Goal: Navigation & Orientation: Find specific page/section

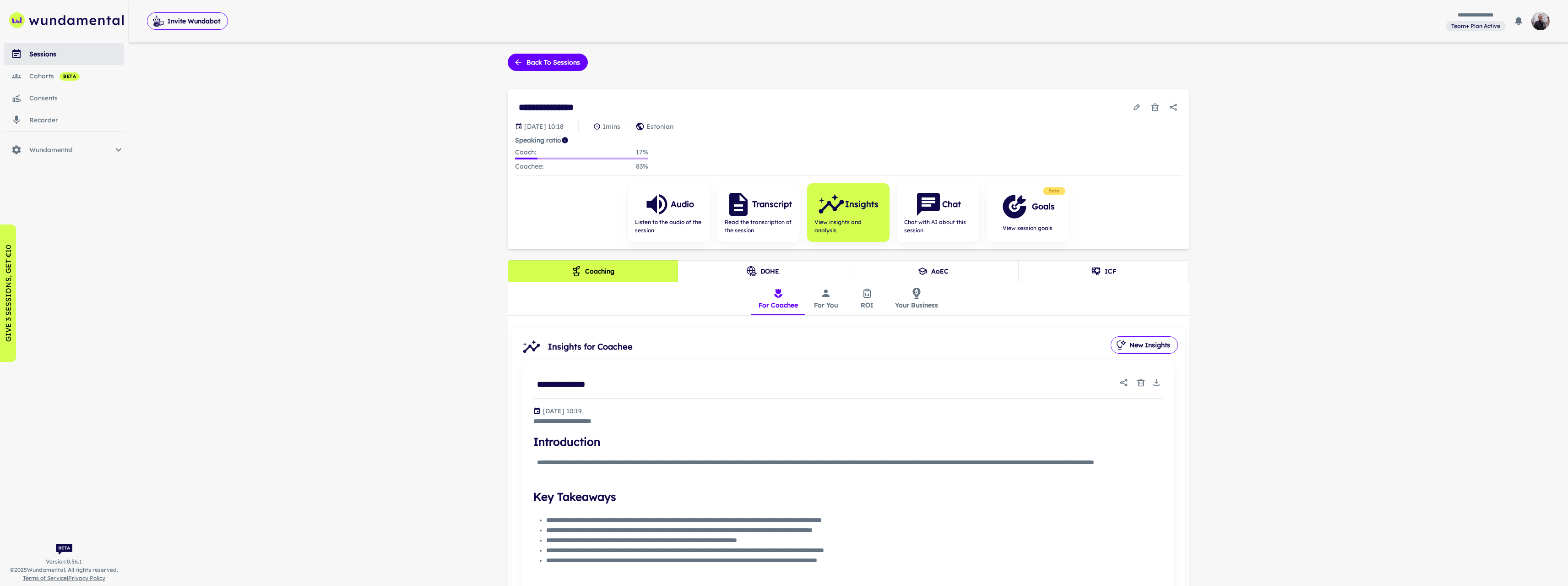
click at [46, 54] on div "sessions" at bounding box center [76, 54] width 95 height 10
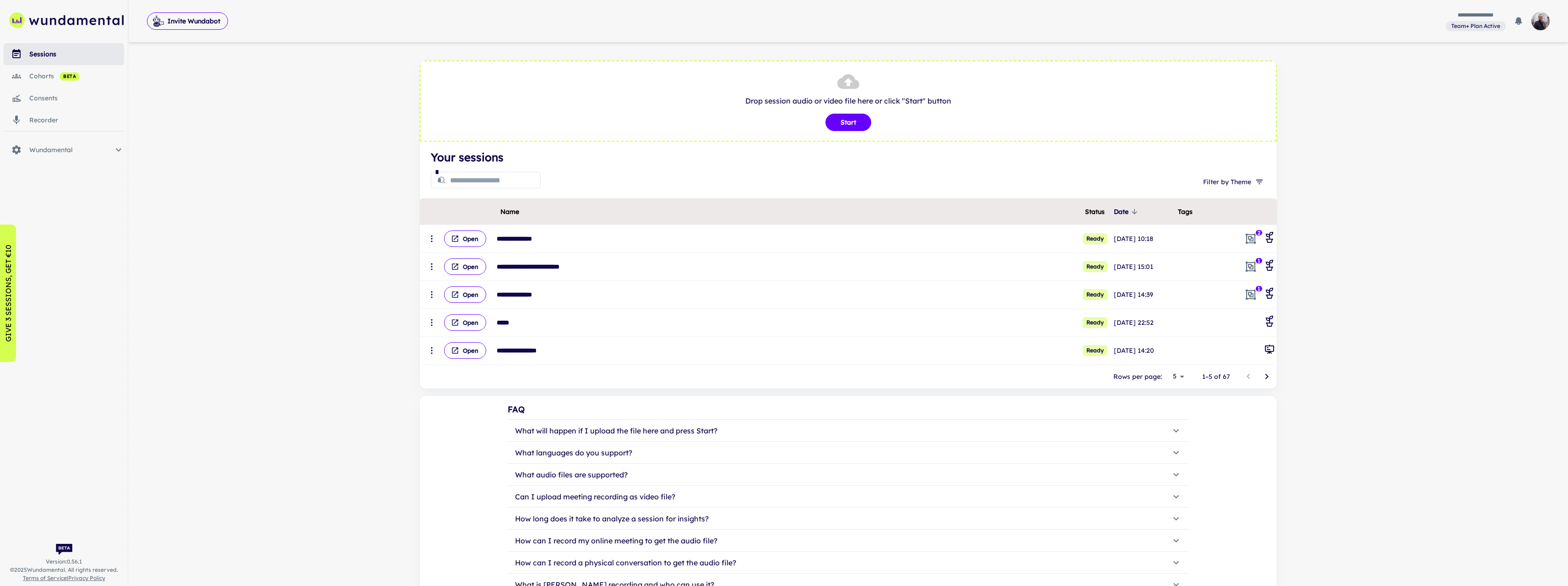
click at [1274, 374] on button "Go to next page" at bounding box center [1267, 377] width 18 height 18
click at [1267, 379] on icon "Go to next page" at bounding box center [1267, 377] width 11 height 11
click at [469, 302] on button "Open" at bounding box center [465, 294] width 42 height 17
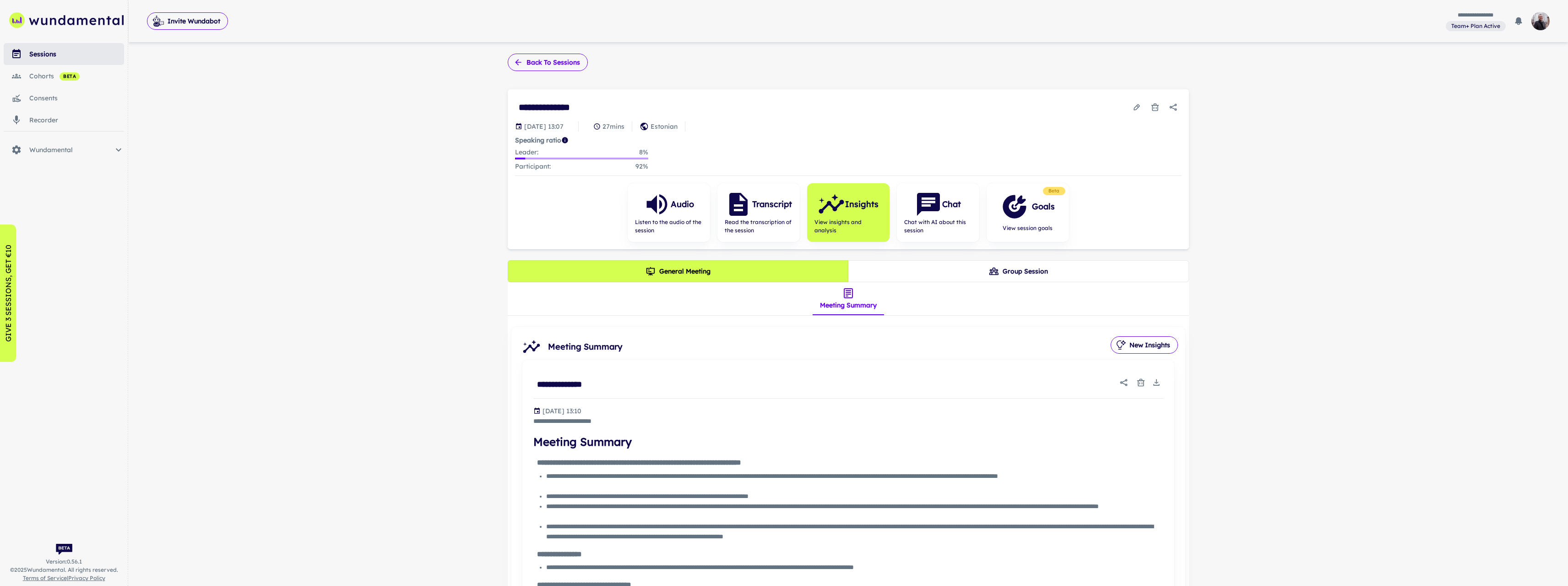
click at [545, 65] on button "Back to sessions" at bounding box center [547, 62] width 80 height 17
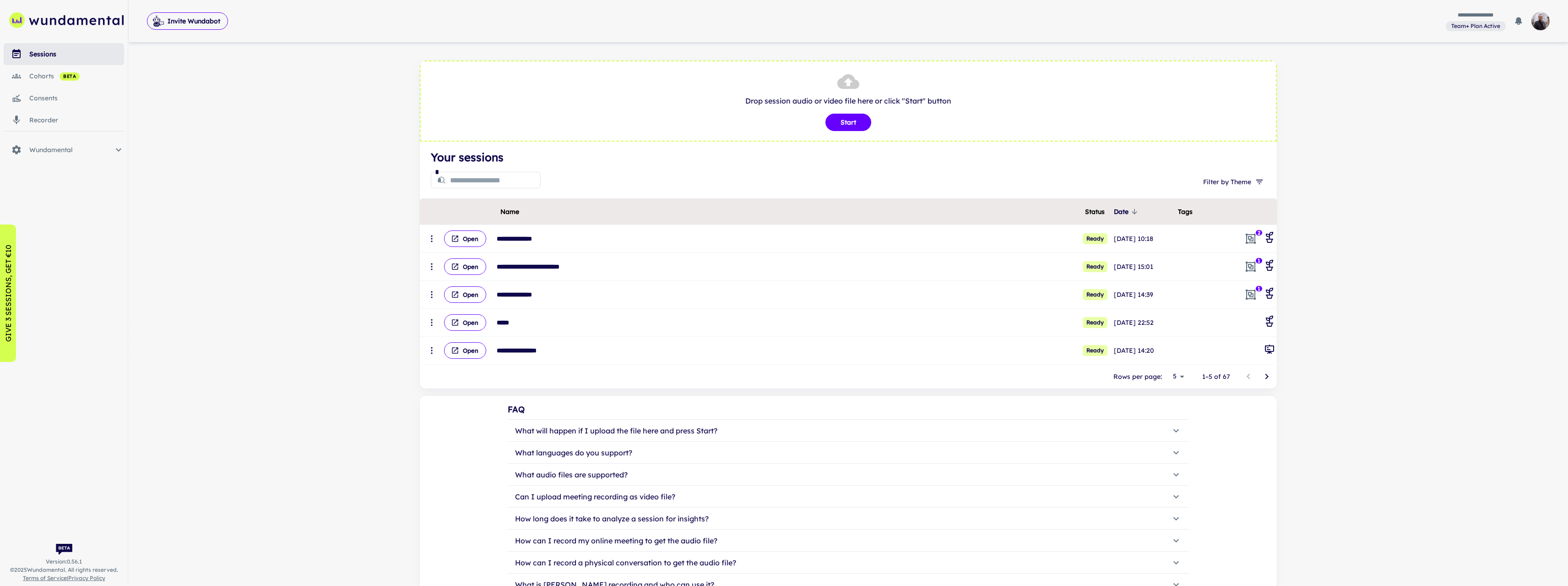
click at [1272, 373] on icon "Go to next page" at bounding box center [1267, 377] width 11 height 11
click at [1266, 374] on icon "Go to next page" at bounding box center [1267, 377] width 11 height 11
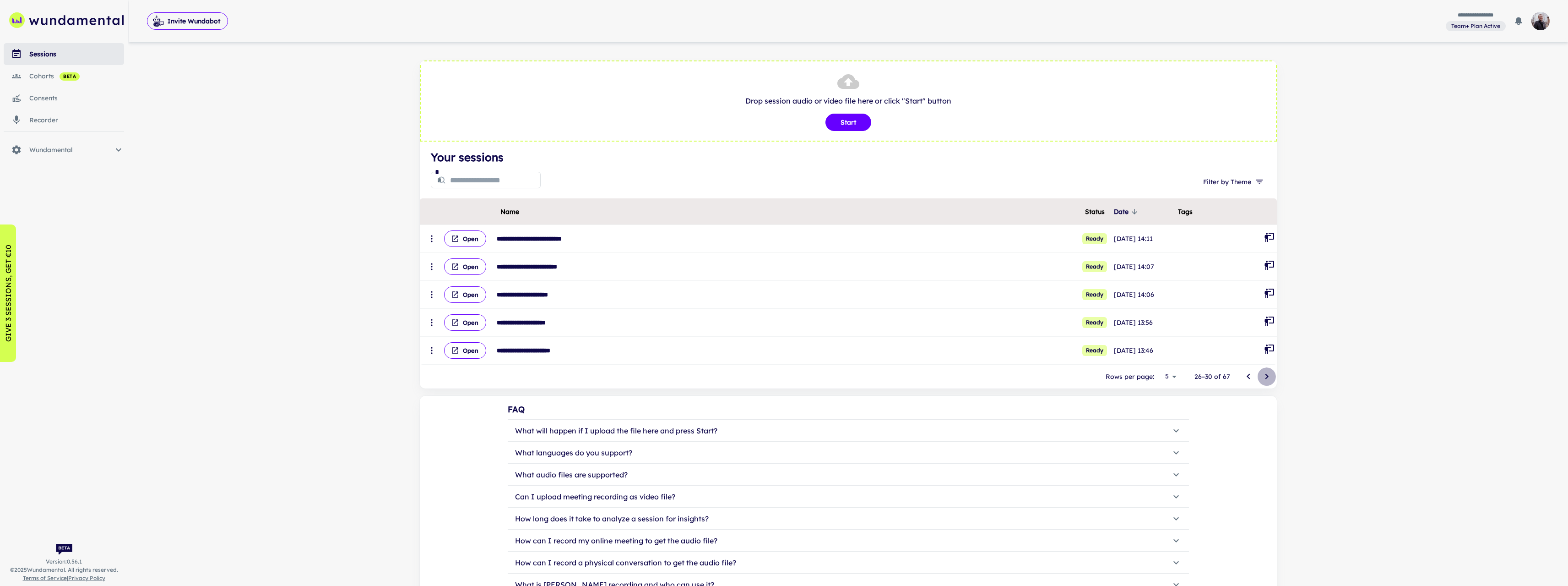
click at [1266, 374] on icon "Go to next page" at bounding box center [1267, 377] width 11 height 11
click at [1256, 182] on icon "button" at bounding box center [1259, 182] width 9 height 9
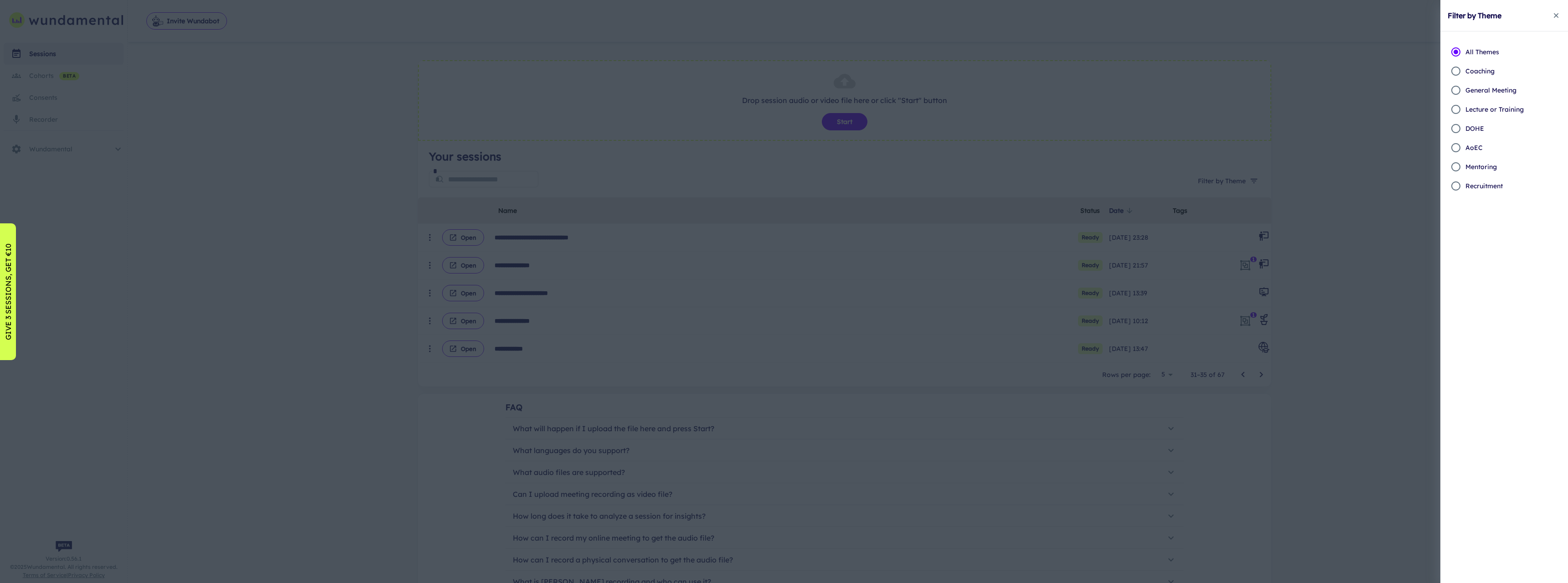
click at [1487, 68] on p "Coaching" at bounding box center [1480, 71] width 29 height 10
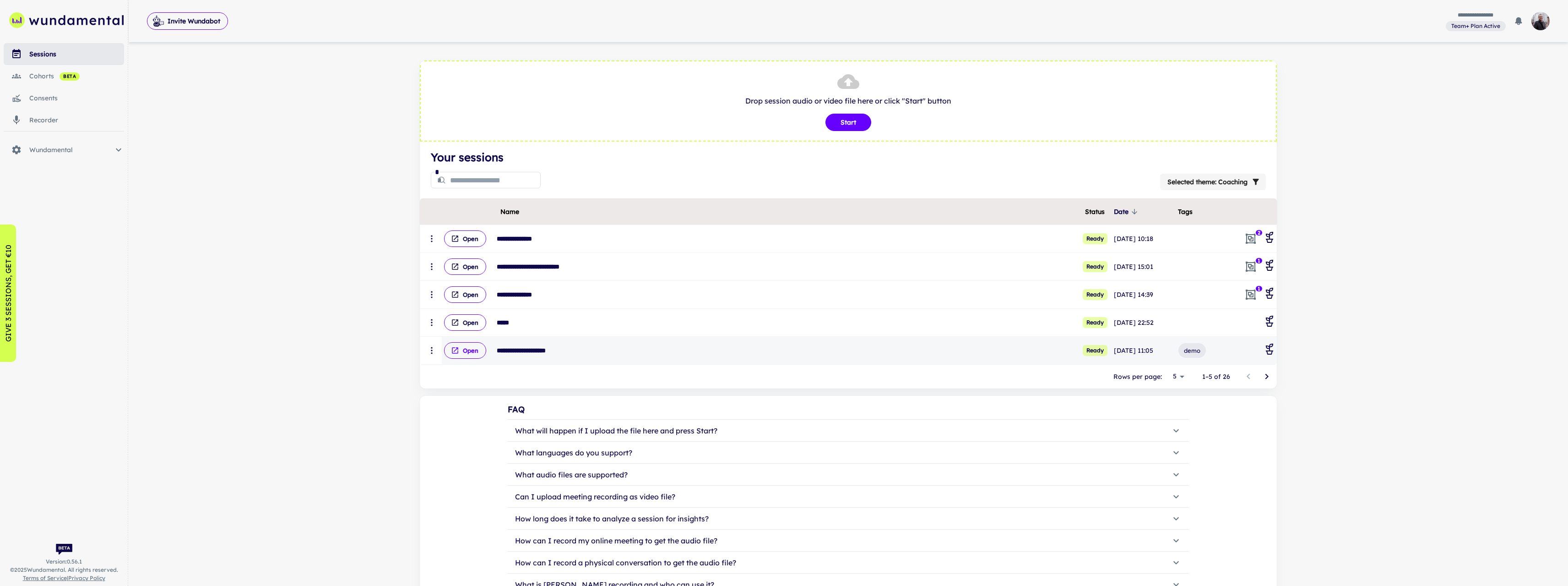
click at [452, 348] on icon "scrollable content" at bounding box center [455, 350] width 6 height 6
